Goal: Information Seeking & Learning: Find specific fact

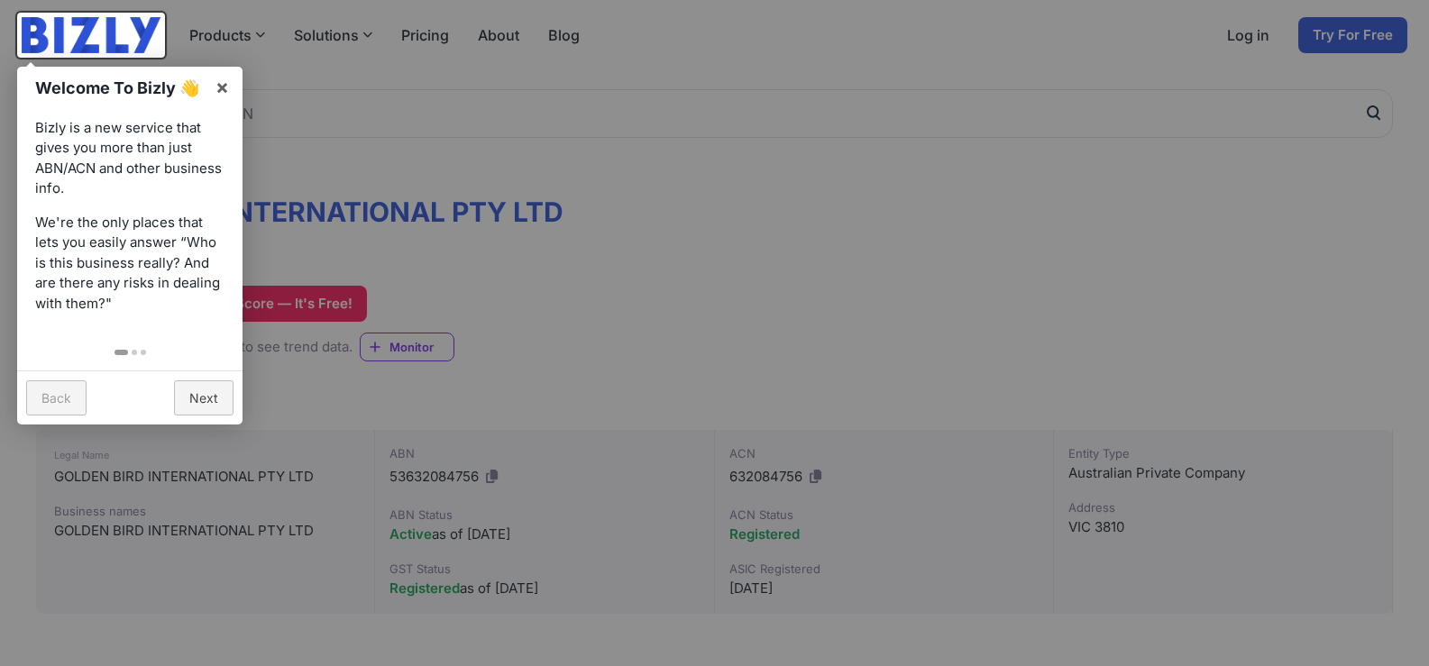
scroll to position [180, 0]
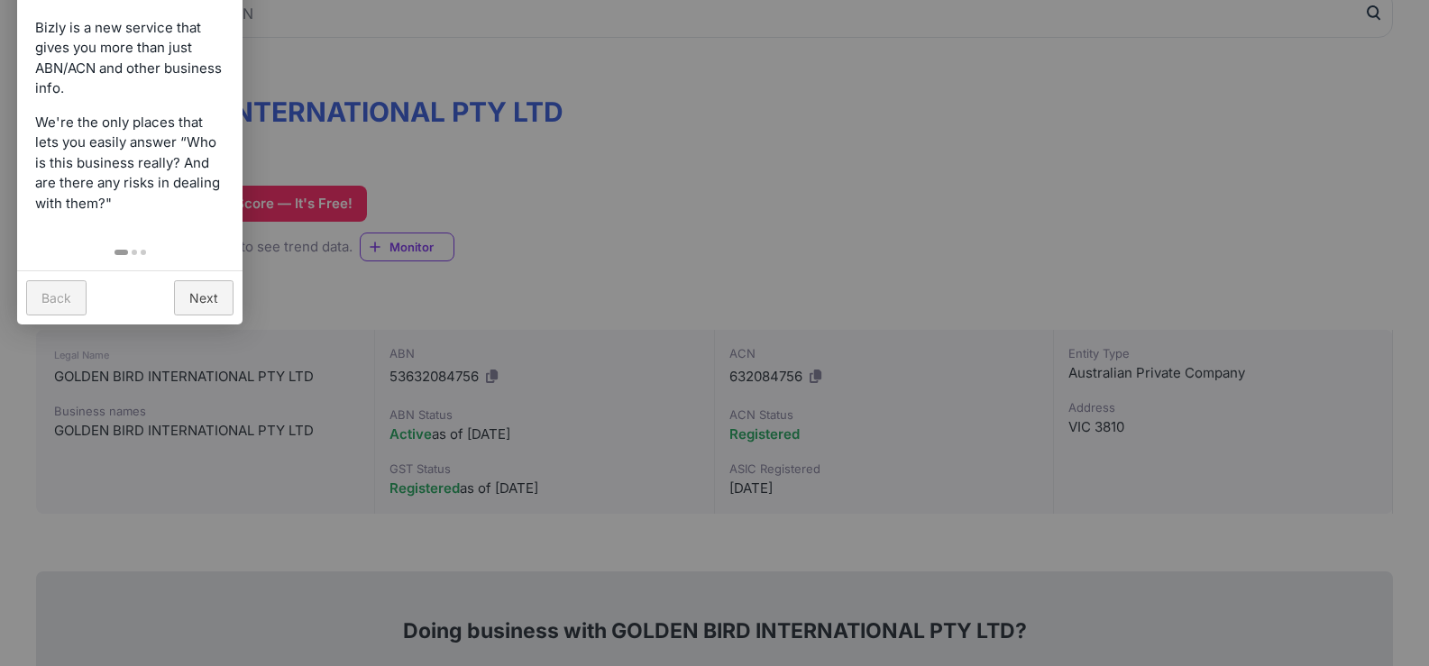
drag, startPoint x: 174, startPoint y: 335, endPoint x: 167, endPoint y: 326, distance: 10.9
drag, startPoint x: 167, startPoint y: 326, endPoint x: 633, endPoint y: 176, distance: 490.0
drag, startPoint x: 633, startPoint y: 176, endPoint x: 606, endPoint y: 84, distance: 95.9
click at [606, 84] on div at bounding box center [714, 333] width 1429 height 666
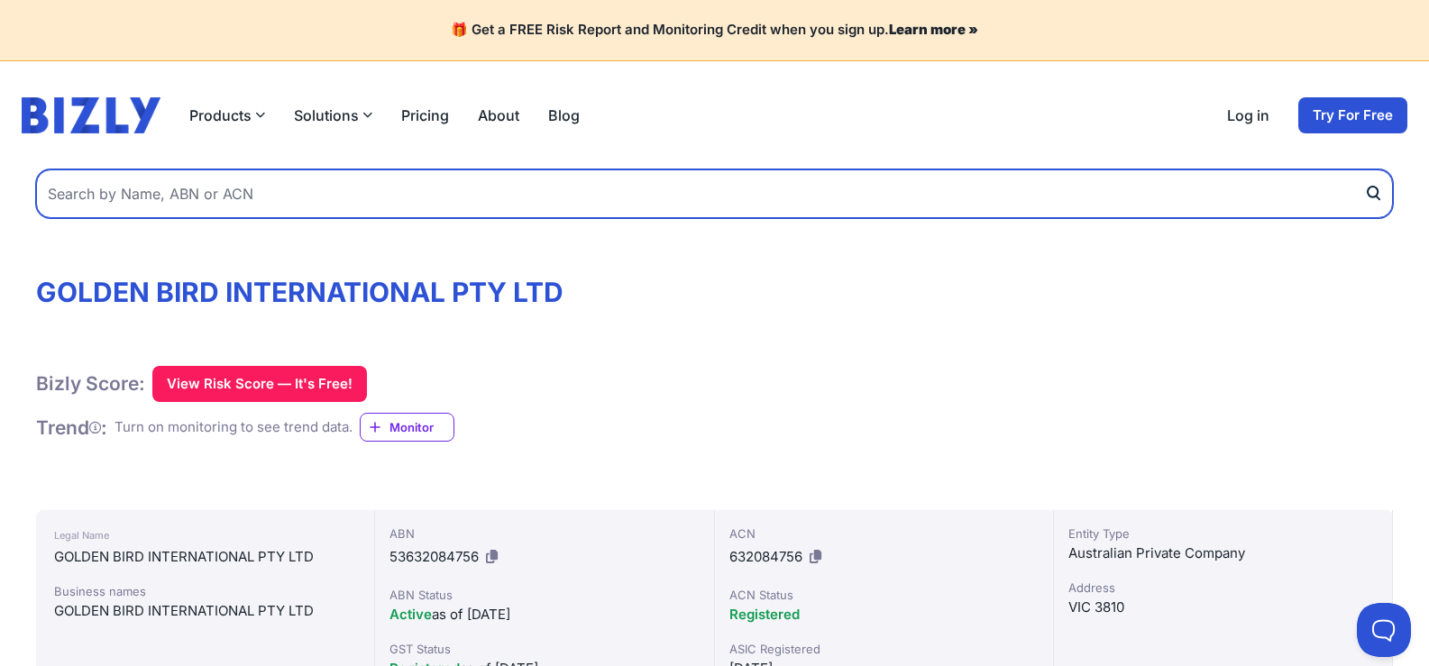
click at [868, 177] on input "text" at bounding box center [714, 194] width 1357 height 49
type input "dah-kota [GEOGRAPHIC_DATA]"
click at [1364, 170] on button "submit" at bounding box center [1378, 194] width 29 height 49
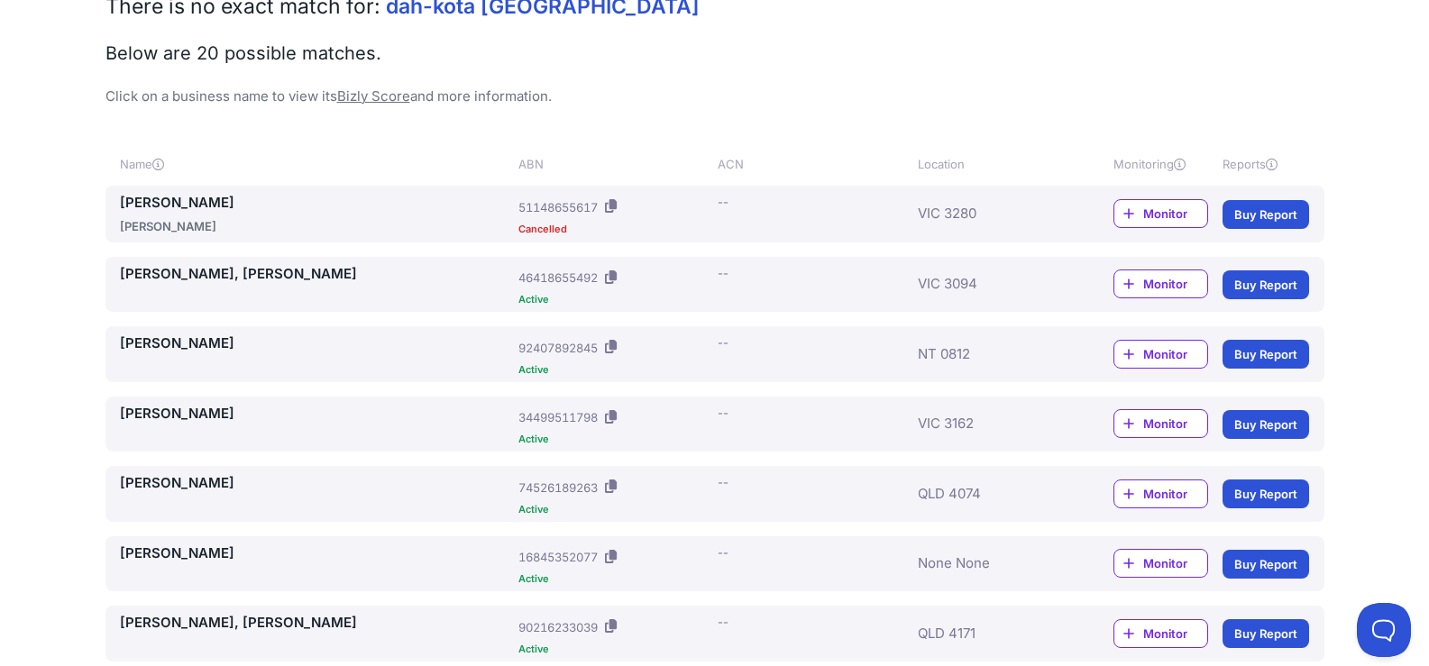
scroll to position [271, 0]
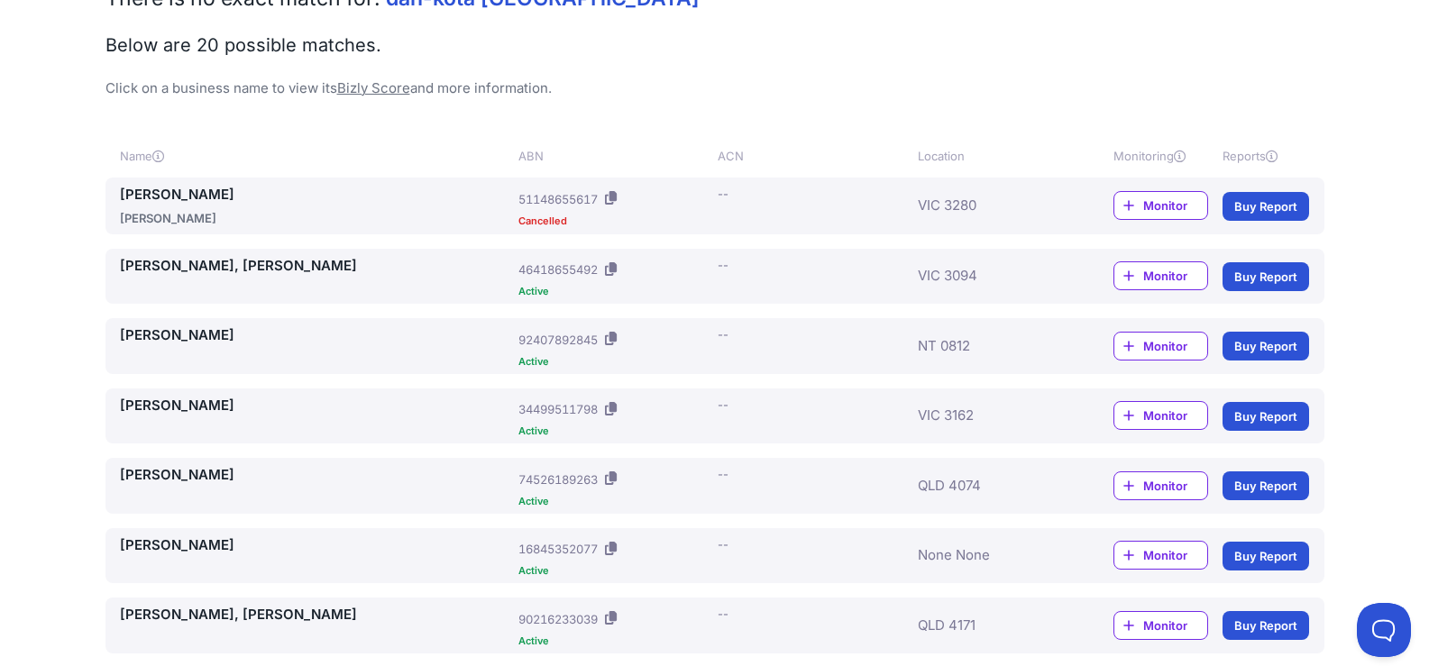
drag, startPoint x: 721, startPoint y: 299, endPoint x: 33, endPoint y: 311, distance: 688.2
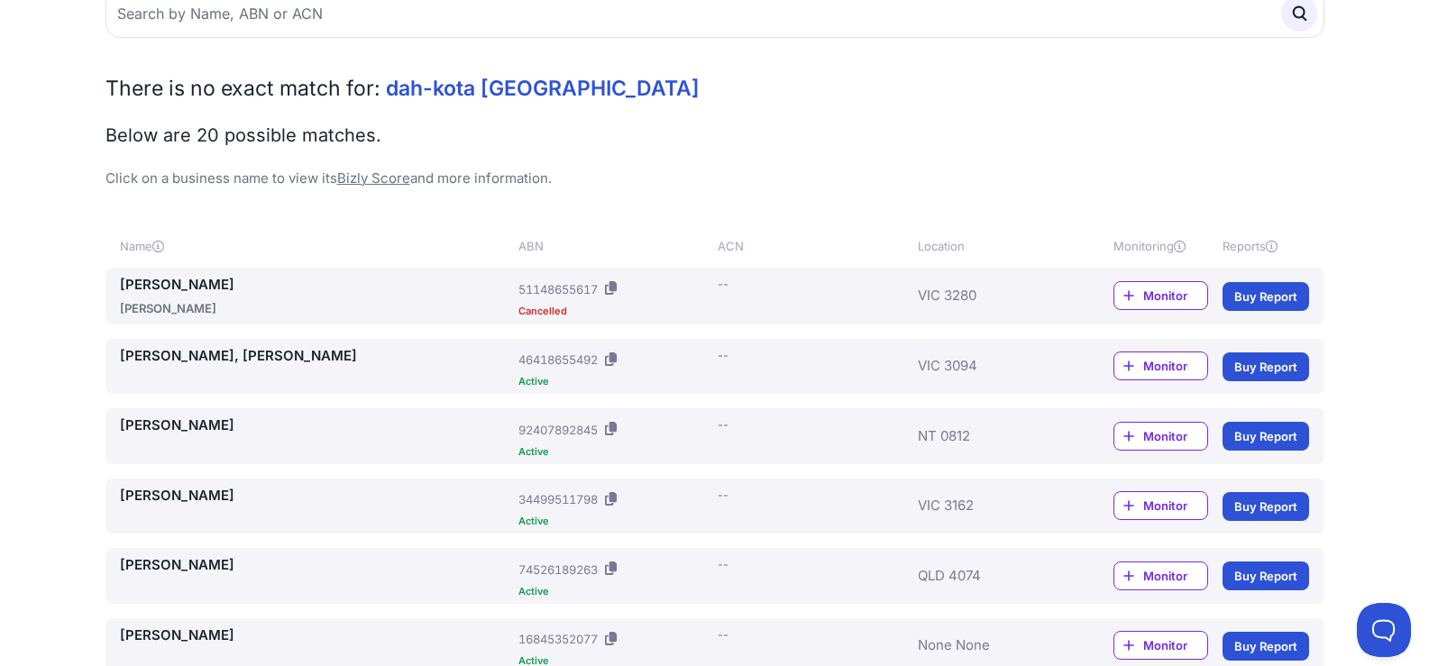
scroll to position [0, 0]
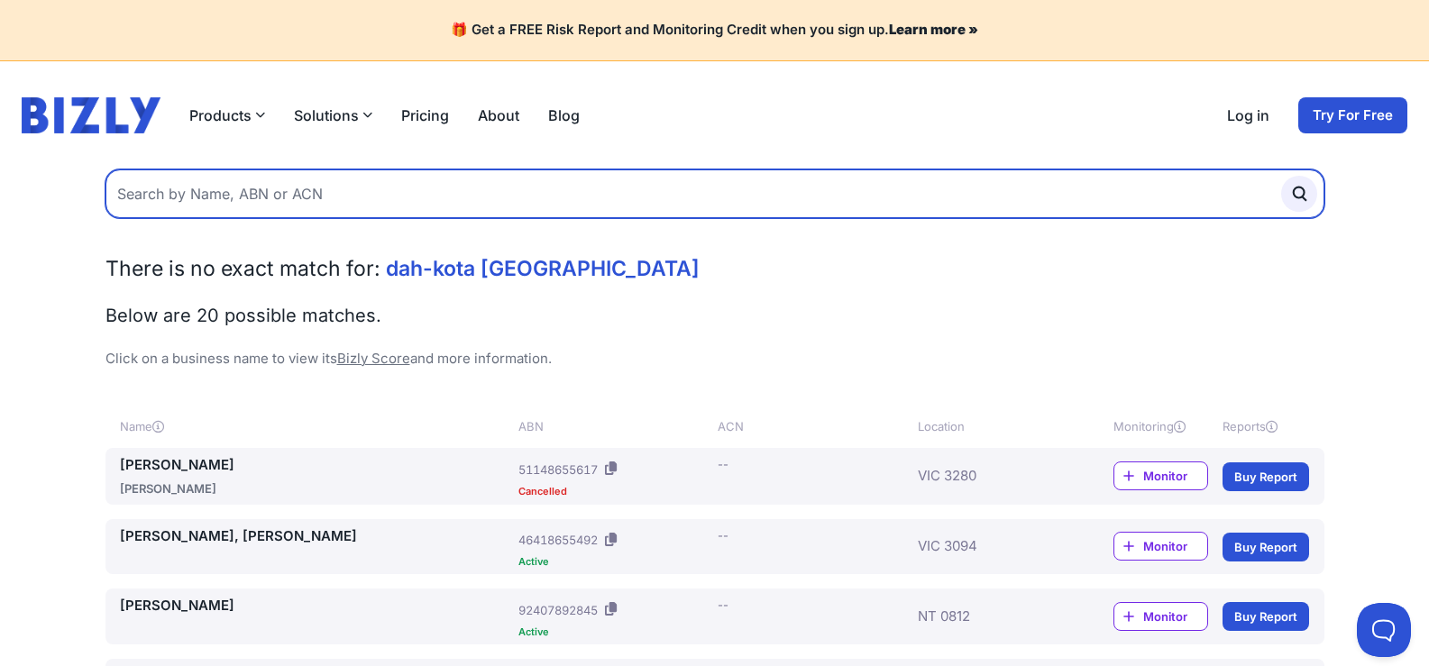
click at [360, 203] on input "text" at bounding box center [715, 194] width 1219 height 49
type input "Eminence care"
click at [1282, 176] on button "submit" at bounding box center [1300, 194] width 36 height 36
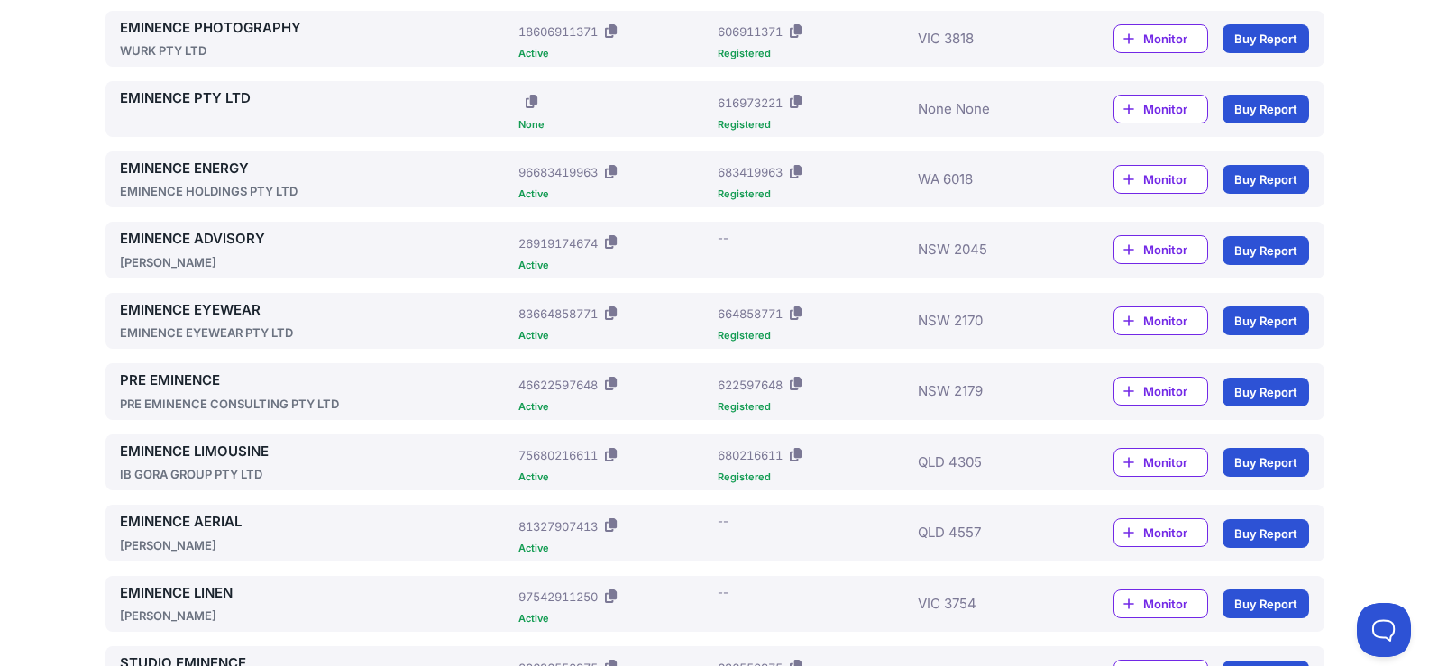
scroll to position [812, 0]
